Goal: Navigation & Orientation: Find specific page/section

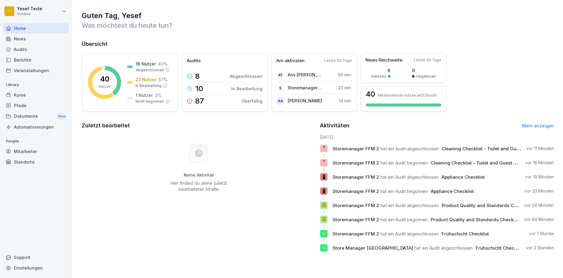
click at [20, 58] on div "Berichte" at bounding box center [36, 60] width 66 height 11
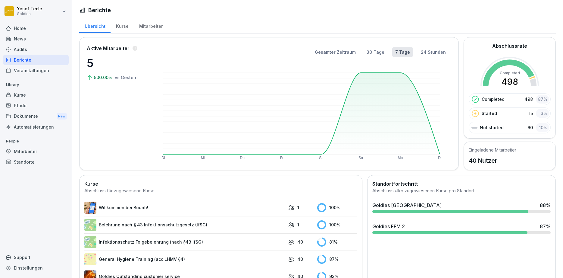
click at [23, 47] on div "Audits" at bounding box center [36, 49] width 66 height 11
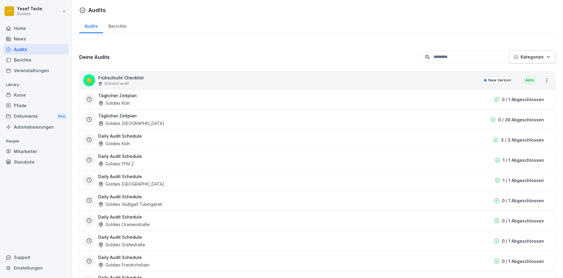
click at [124, 28] on div "Berichte" at bounding box center [117, 25] width 29 height 15
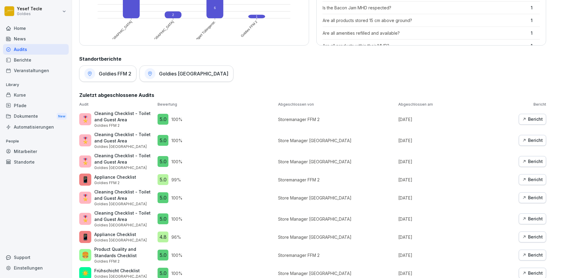
scroll to position [366, 0]
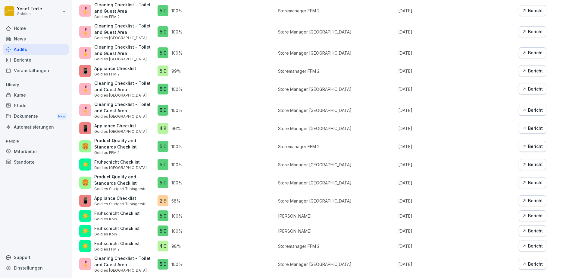
click at [163, 199] on div "2.9" at bounding box center [163, 200] width 11 height 11
click at [530, 201] on div "Bericht" at bounding box center [532, 200] width 21 height 7
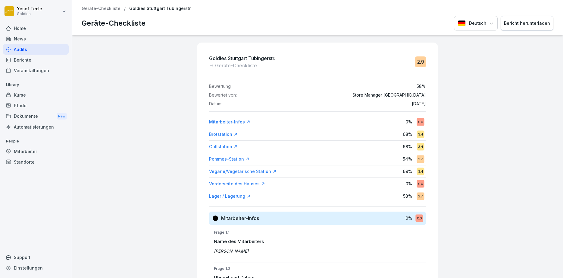
click at [21, 26] on div "Home" at bounding box center [36, 28] width 66 height 11
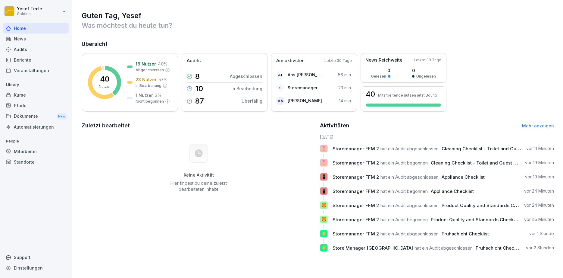
click at [24, 59] on div "Berichte" at bounding box center [36, 60] width 66 height 11
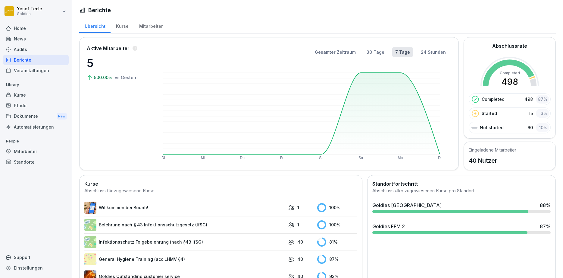
click at [24, 48] on div "Audits" at bounding box center [36, 49] width 66 height 11
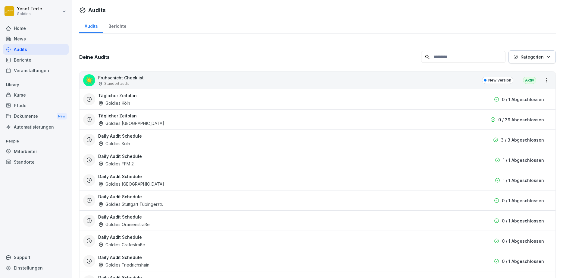
click at [115, 24] on div "Berichte" at bounding box center [117, 25] width 29 height 15
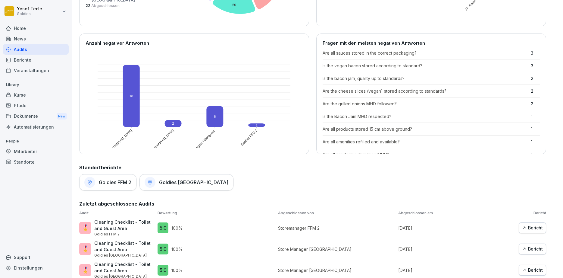
scroll to position [4, 0]
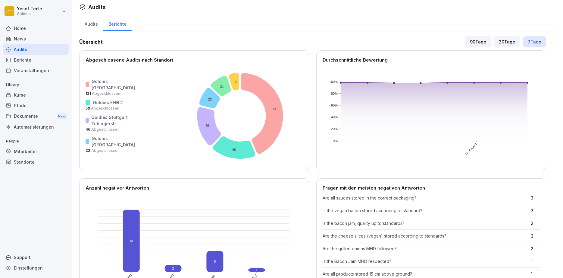
click at [87, 100] on div at bounding box center [88, 102] width 5 height 5
click at [506, 44] on div "30 Tage" at bounding box center [507, 41] width 26 height 11
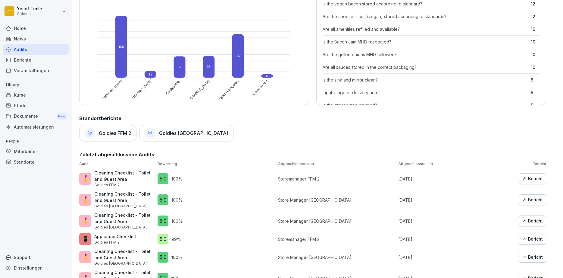
scroll to position [185, 0]
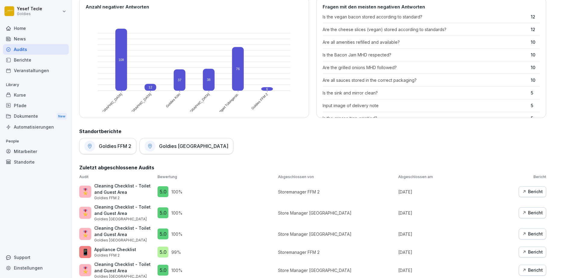
click at [103, 146] on h1 "Goldies FFM 2" at bounding box center [115, 146] width 33 height 6
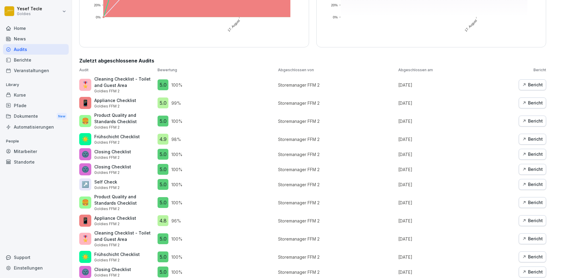
scroll to position [201, 0]
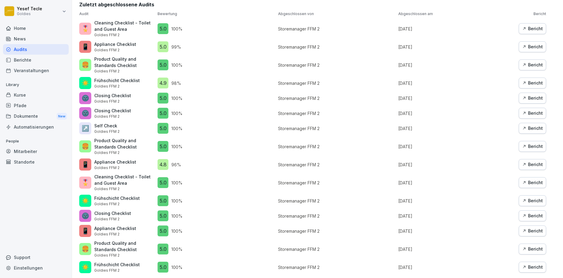
click at [532, 128] on div "Bericht" at bounding box center [532, 128] width 21 height 7
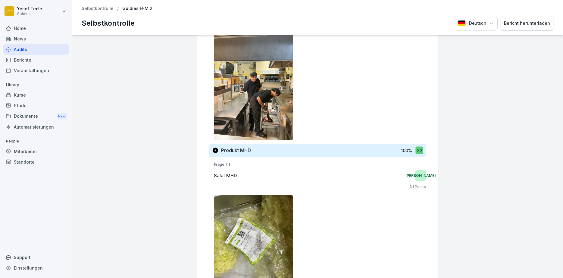
scroll to position [3051, 0]
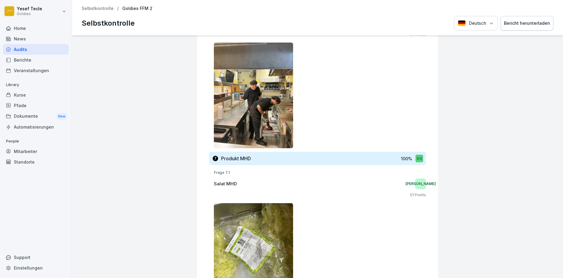
click at [24, 58] on div "Berichte" at bounding box center [36, 60] width 66 height 11
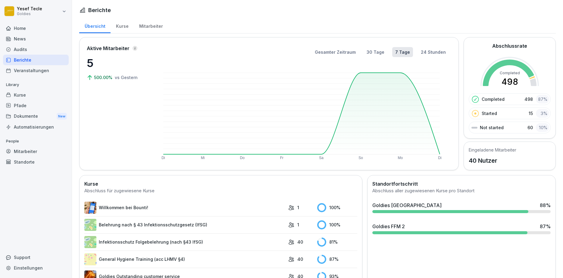
click at [143, 75] on div "500.00% vs [DATE]" at bounding box center [117, 77] width 60 height 6
click at [127, 26] on div "Kurse" at bounding box center [122, 25] width 23 height 15
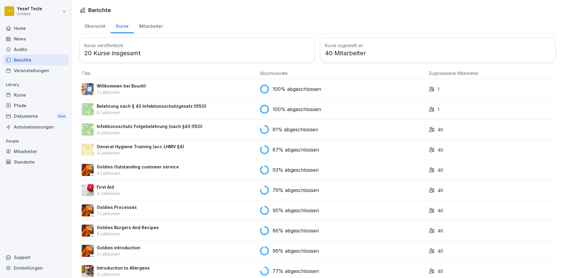
scroll to position [8, 0]
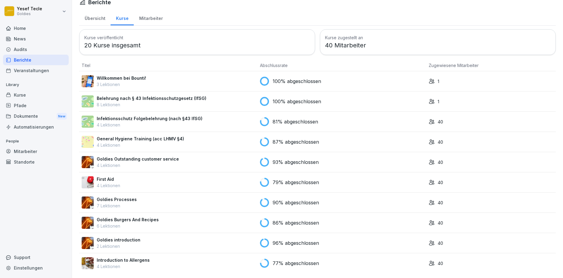
click at [21, 40] on div "News" at bounding box center [36, 38] width 66 height 11
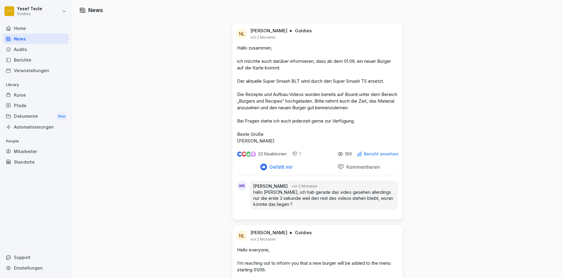
click at [16, 30] on div "Home" at bounding box center [36, 28] width 66 height 11
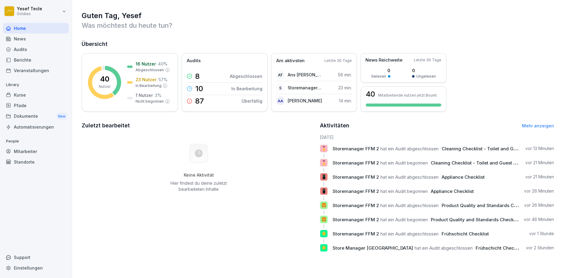
click at [25, 29] on div "Home" at bounding box center [36, 28] width 66 height 11
